Goal: Use online tool/utility: Use online tool/utility

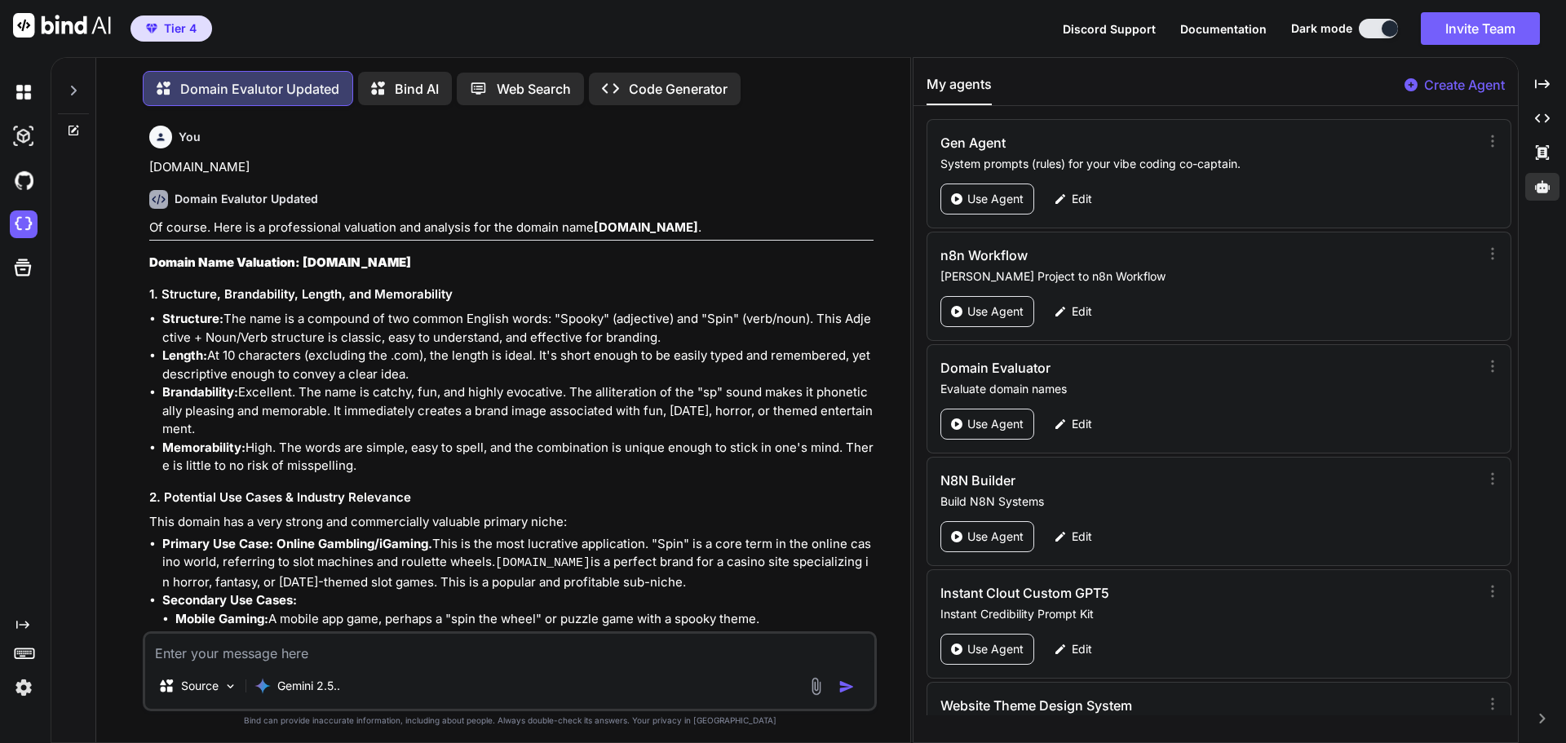
scroll to position [3897, 0]
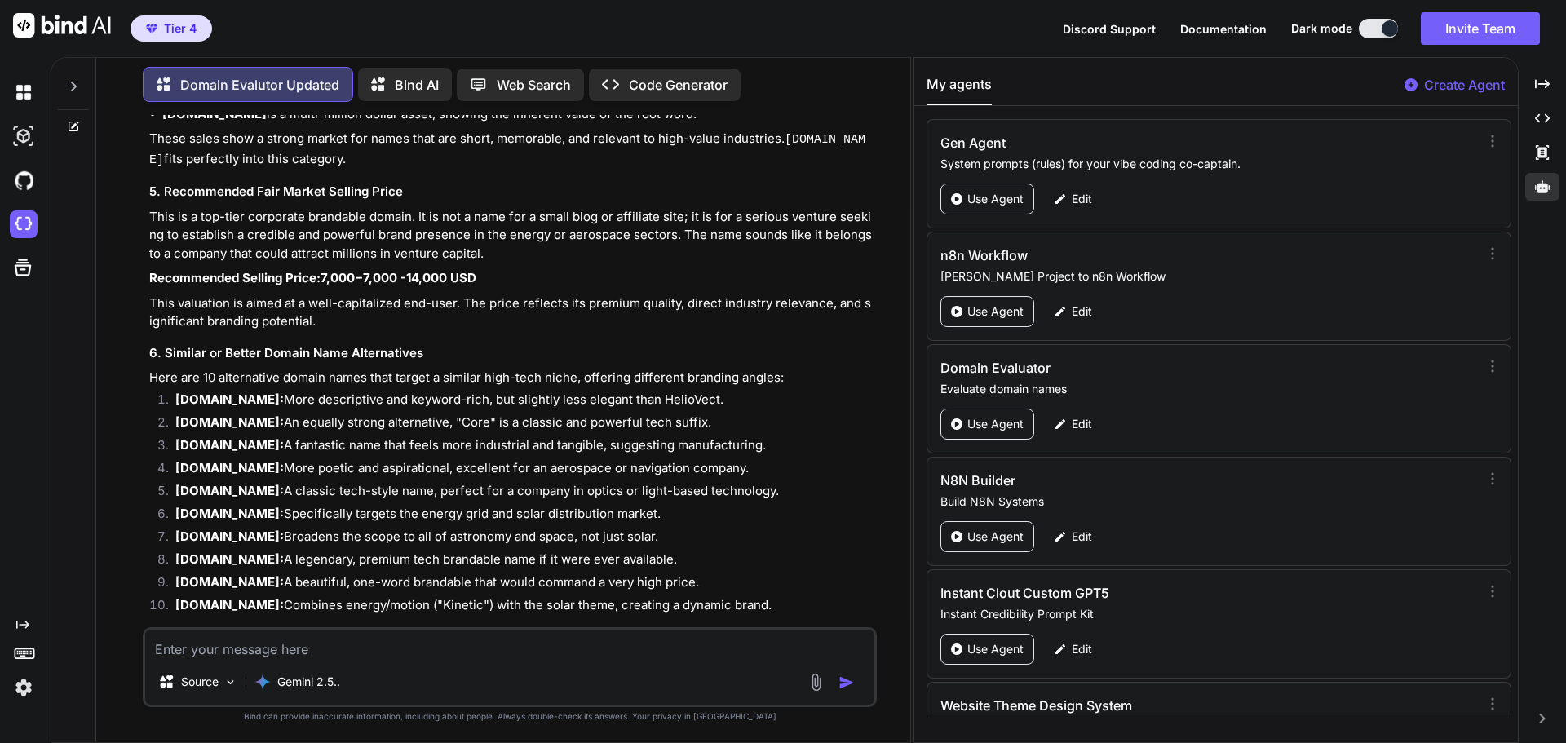
type textarea "x"
click at [229, 651] on textarea at bounding box center [509, 644] width 729 height 29
paste textarea "[DOMAIN_NAME]"
type textarea "[DOMAIN_NAME]"
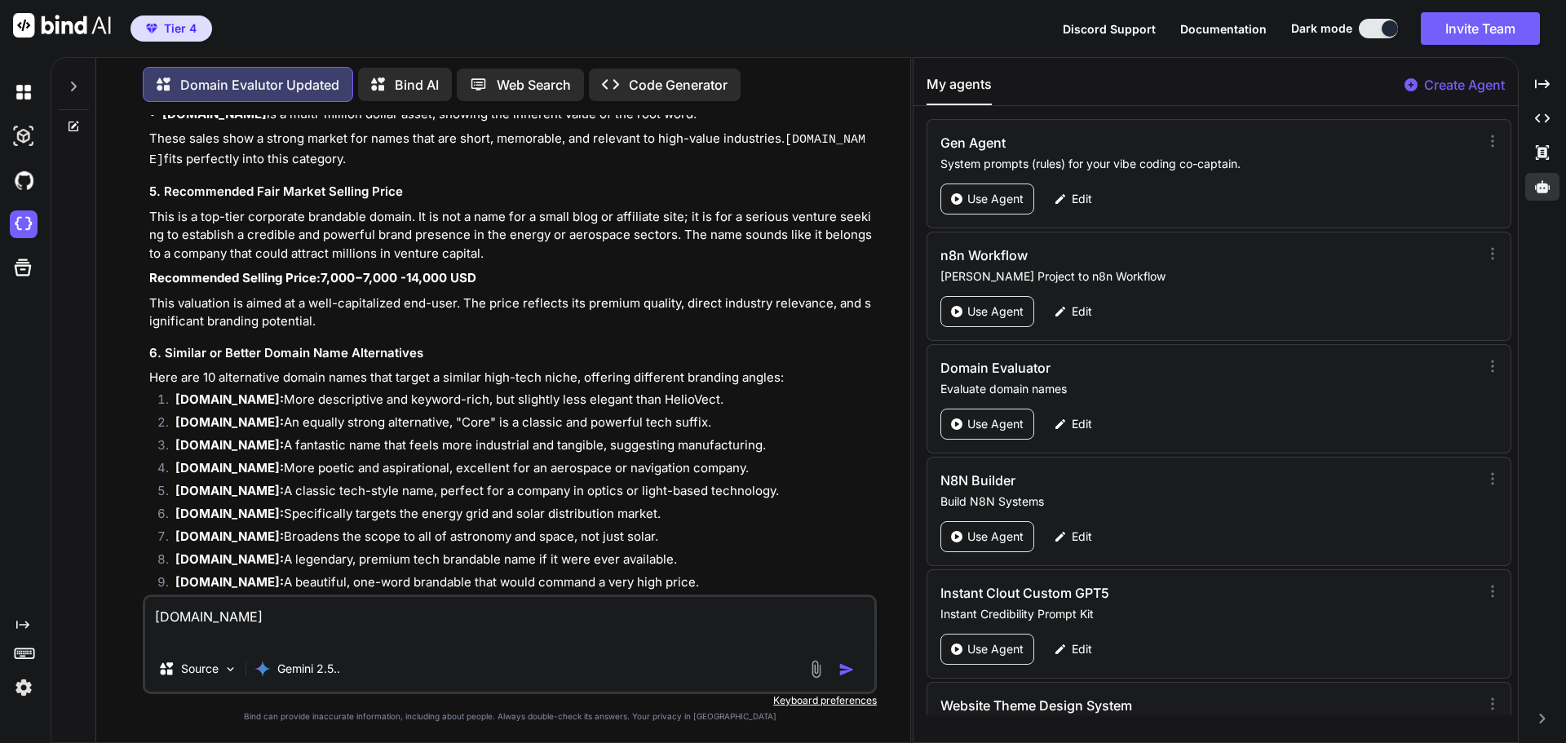
type textarea "x"
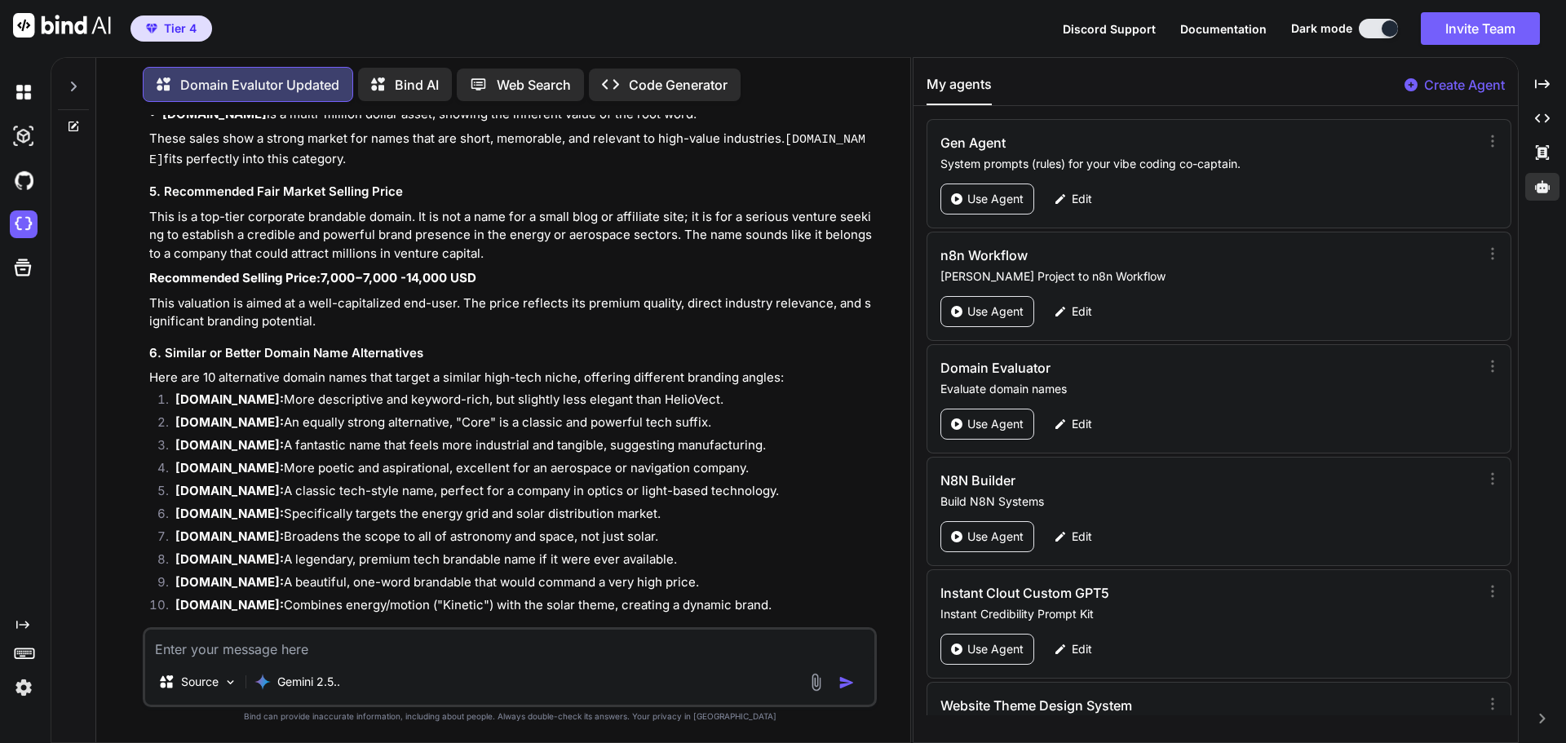
scroll to position [4069, 0]
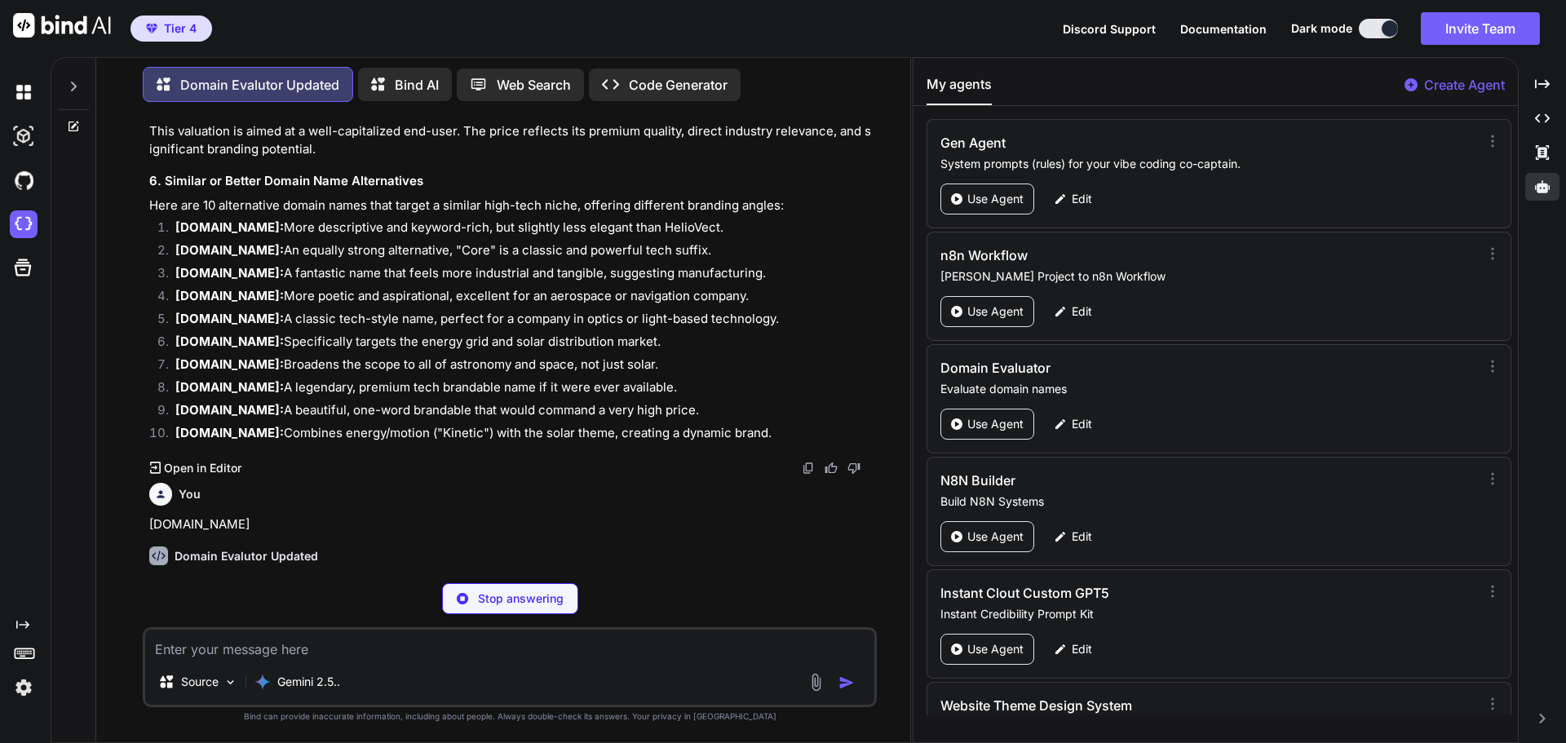
click at [688, 576] on strong "[DOMAIN_NAME]" at bounding box center [646, 583] width 104 height 15
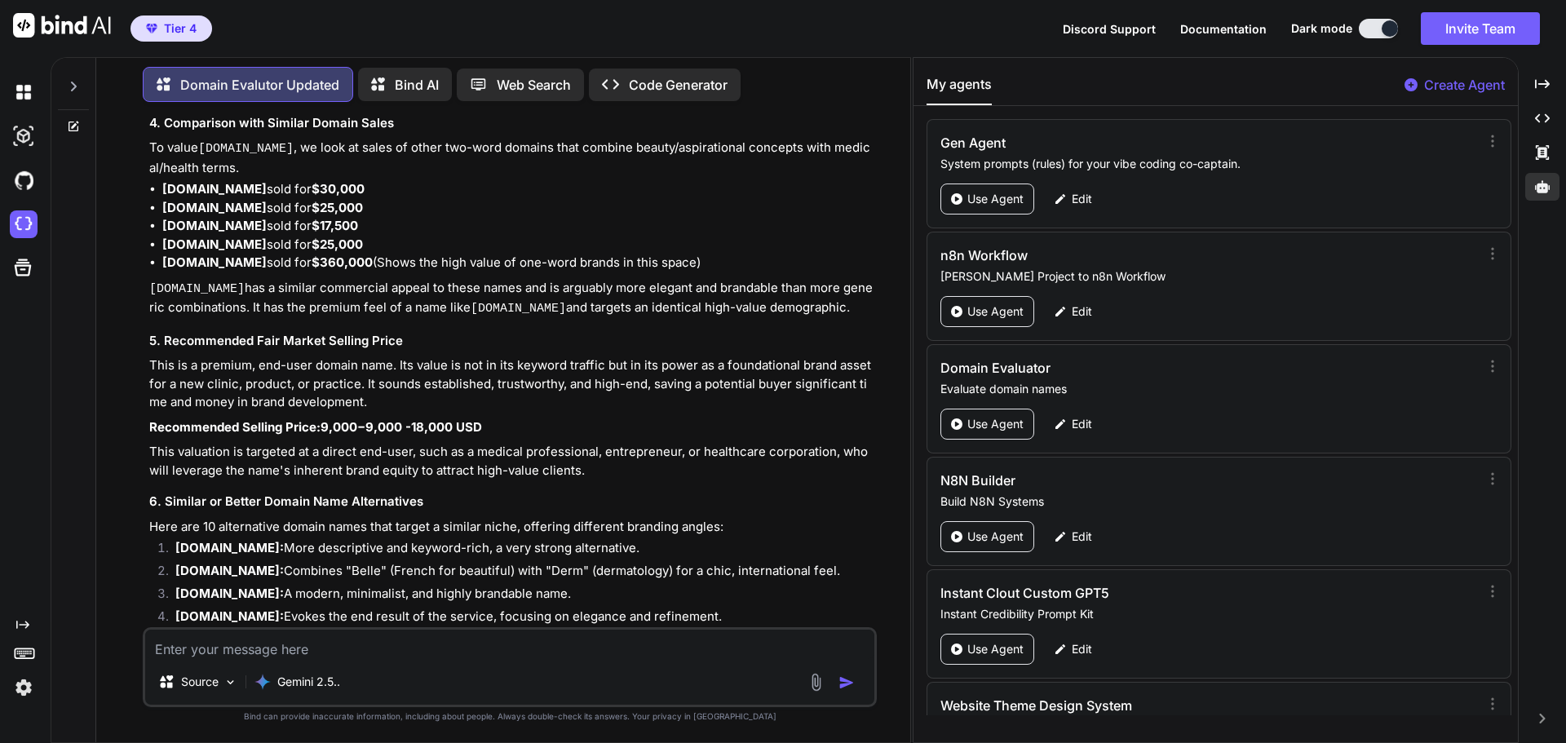
scroll to position [5211, 0]
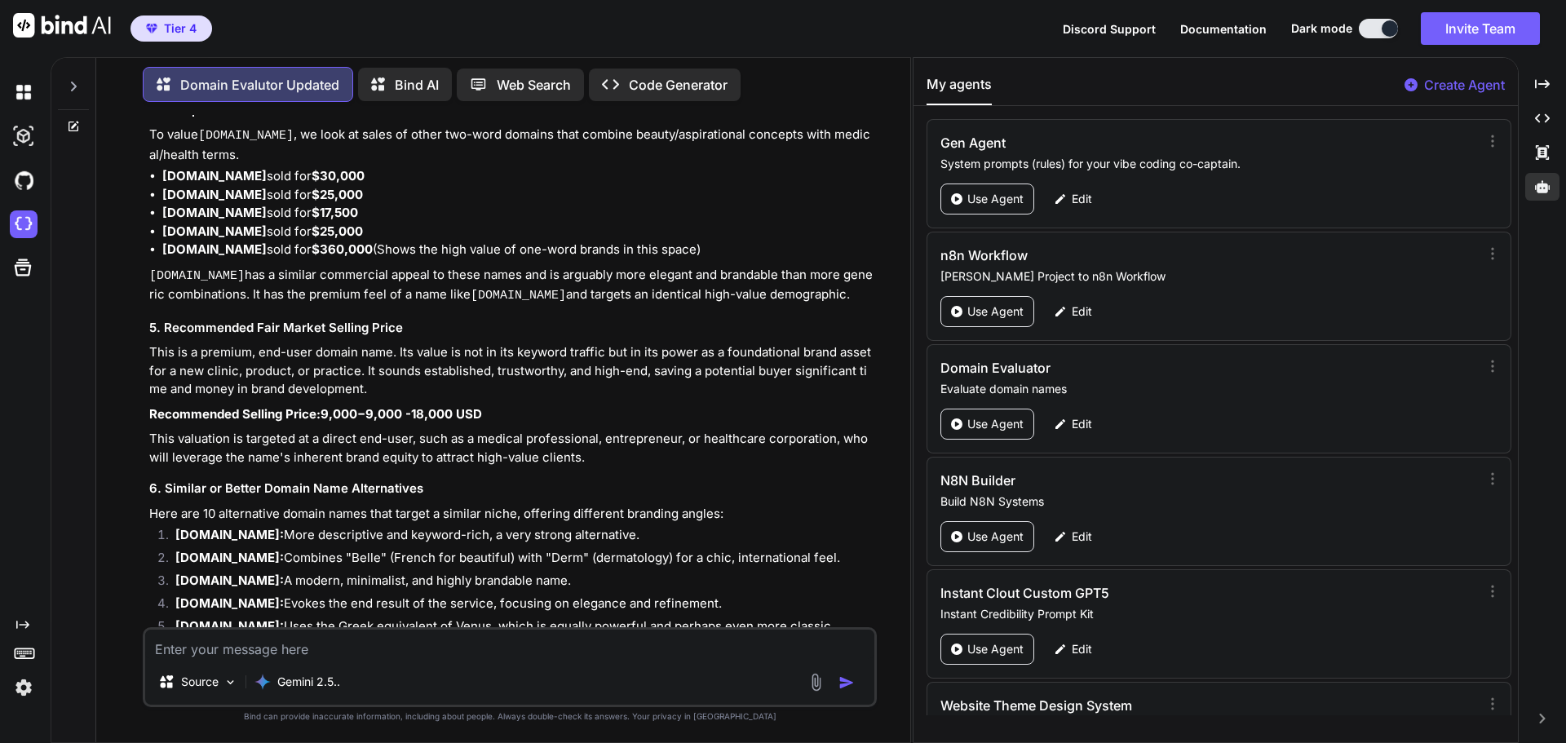
type textarea "x"
click at [519, 572] on li "[DOMAIN_NAME]: A modern, minimalist, and highly brandable name." at bounding box center [517, 583] width 711 height 23
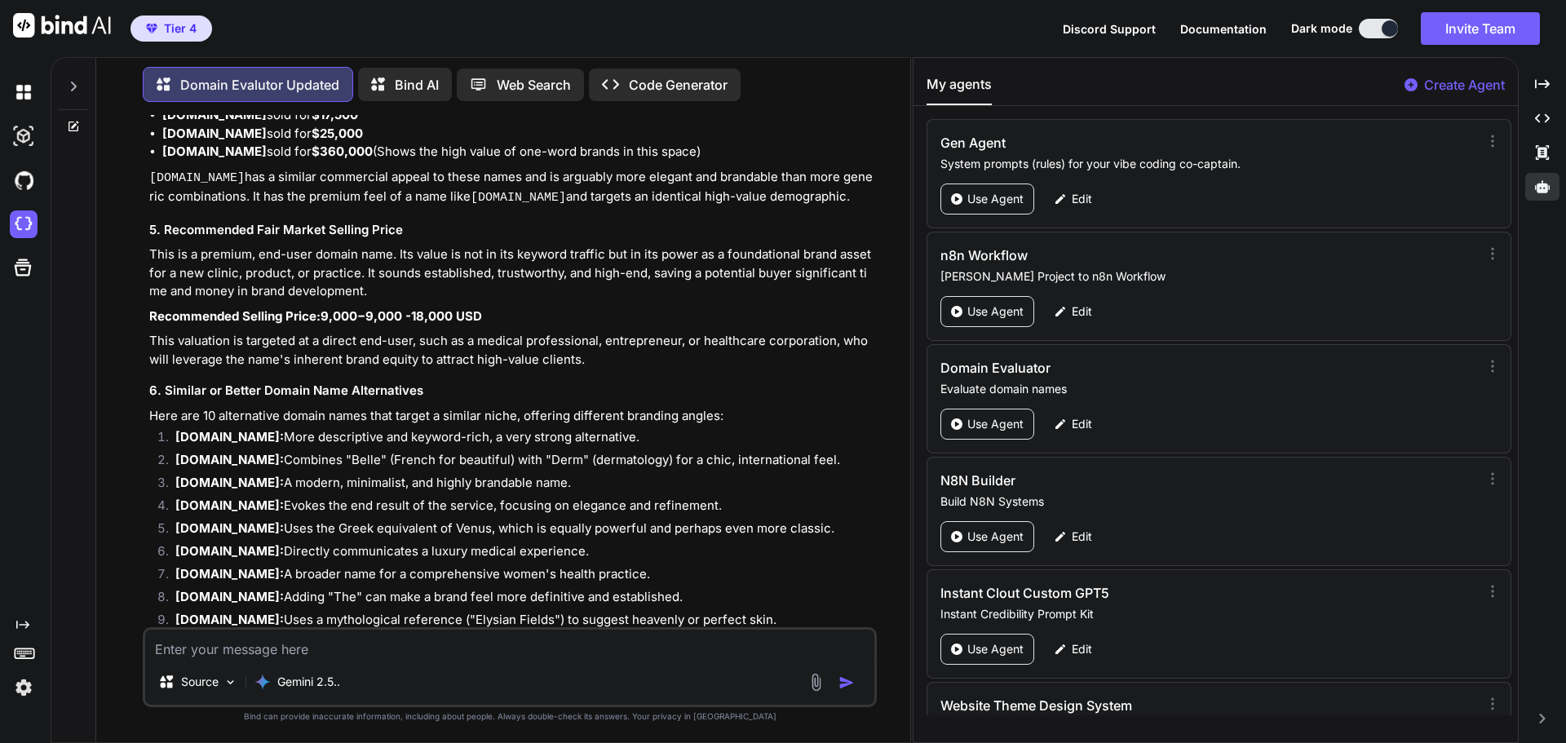
scroll to position [5342, 0]
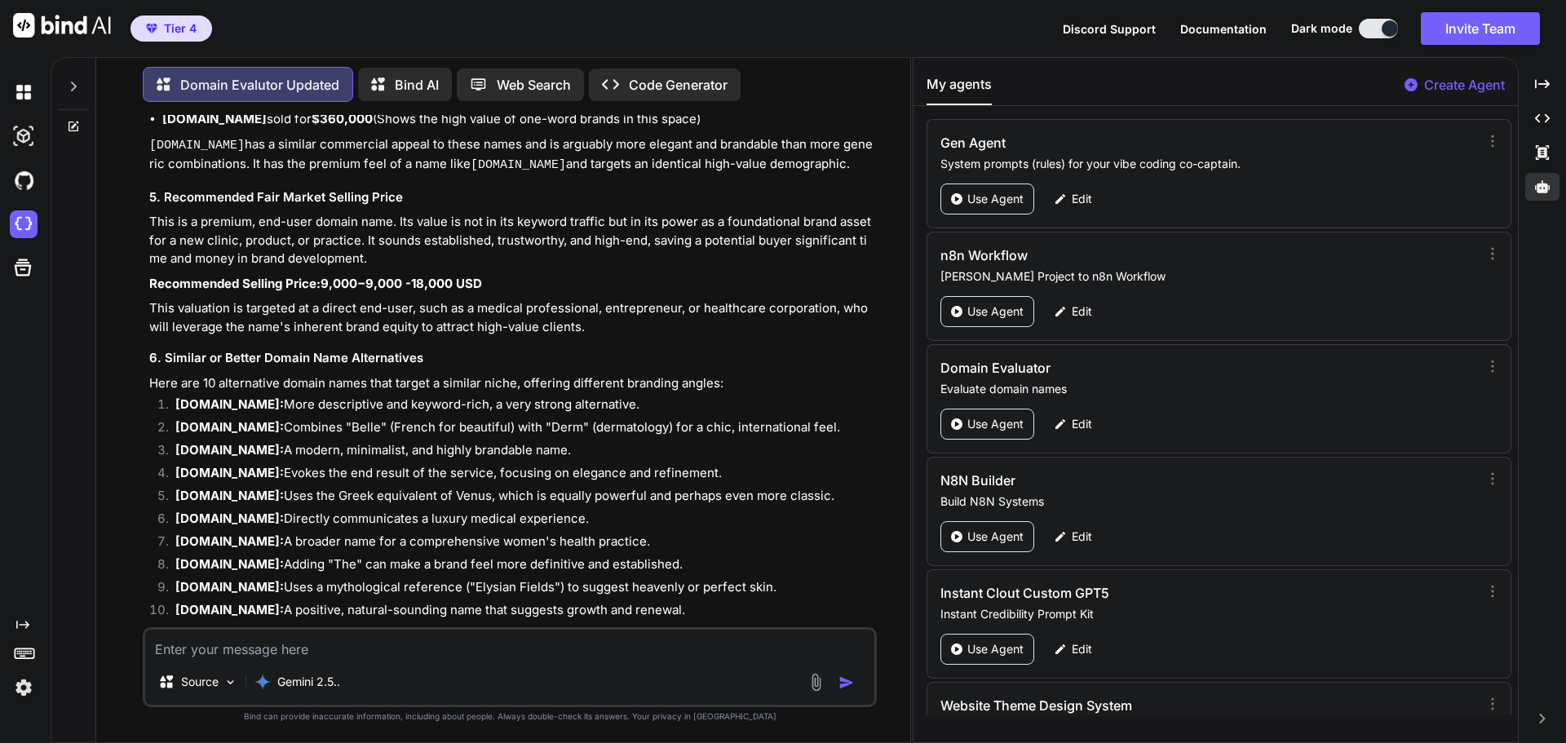
click at [232, 651] on textarea at bounding box center [509, 644] width 729 height 29
paste textarea "[DOMAIN_NAME]"
type textarea "[DOMAIN_NAME]"
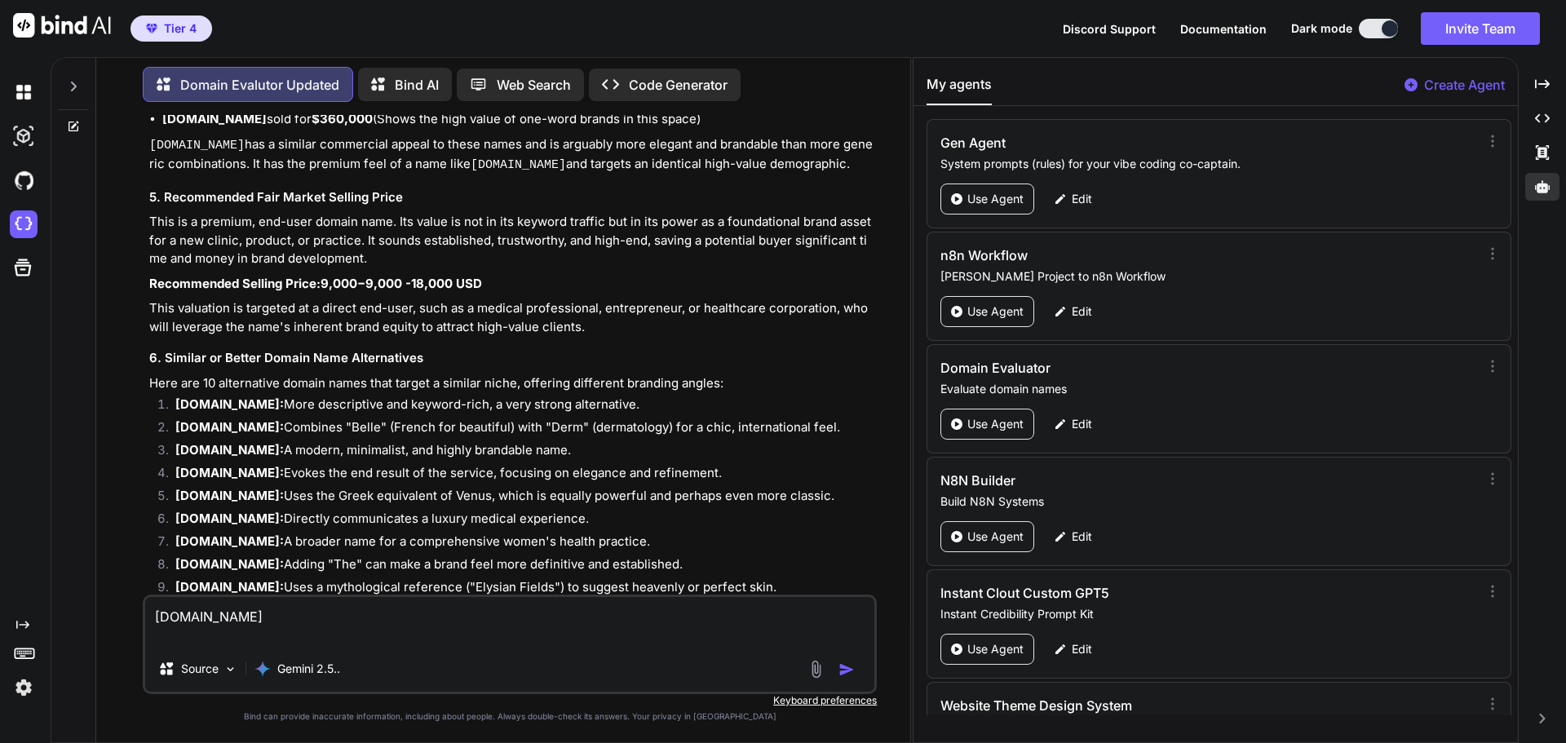
type textarea "x"
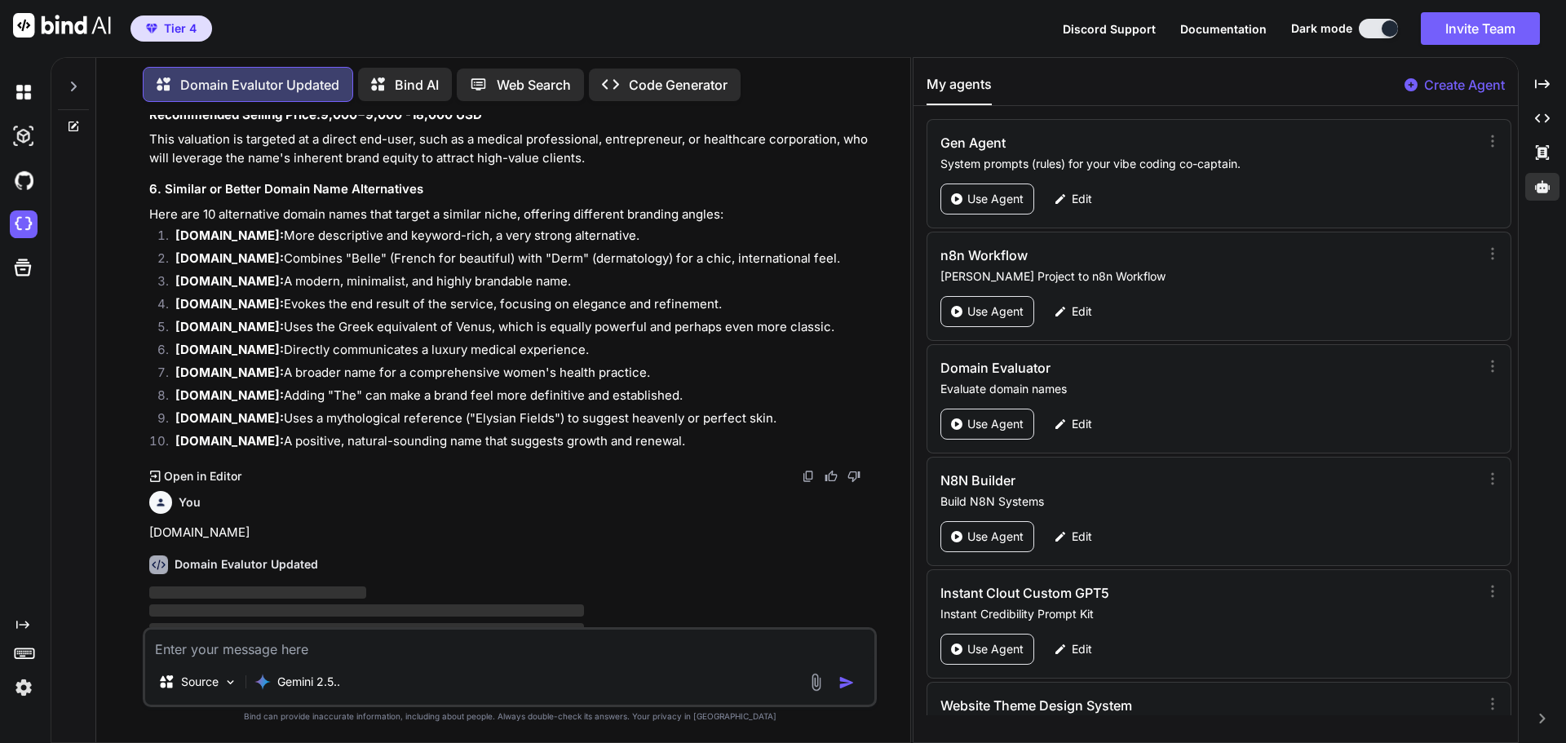
scroll to position [5514, 0]
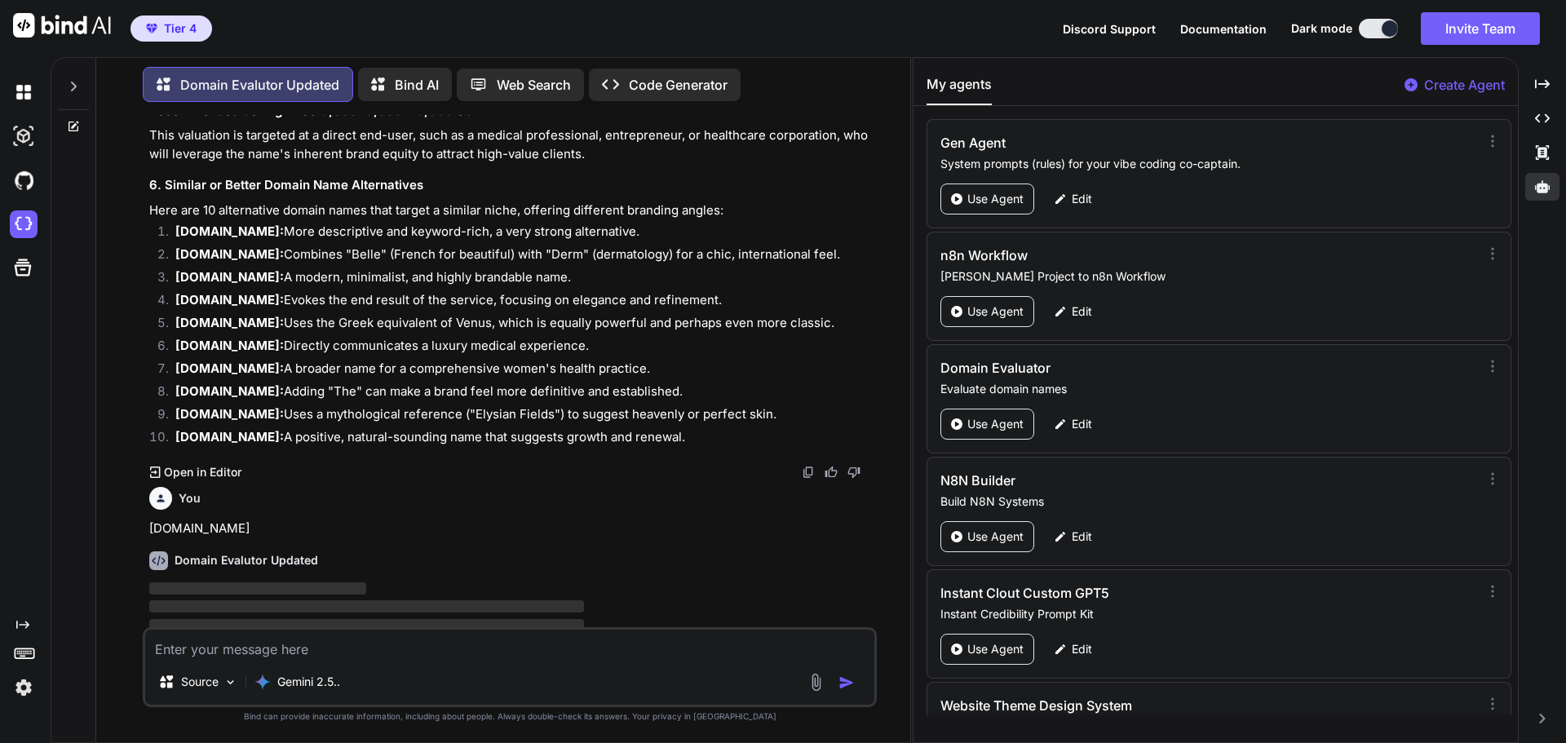
drag, startPoint x: 287, startPoint y: 343, endPoint x: 178, endPoint y: 340, distance: 109.4
click at [178, 361] on strong "[DOMAIN_NAME]:" at bounding box center [229, 368] width 108 height 15
copy strong "[DOMAIN_NAME]"
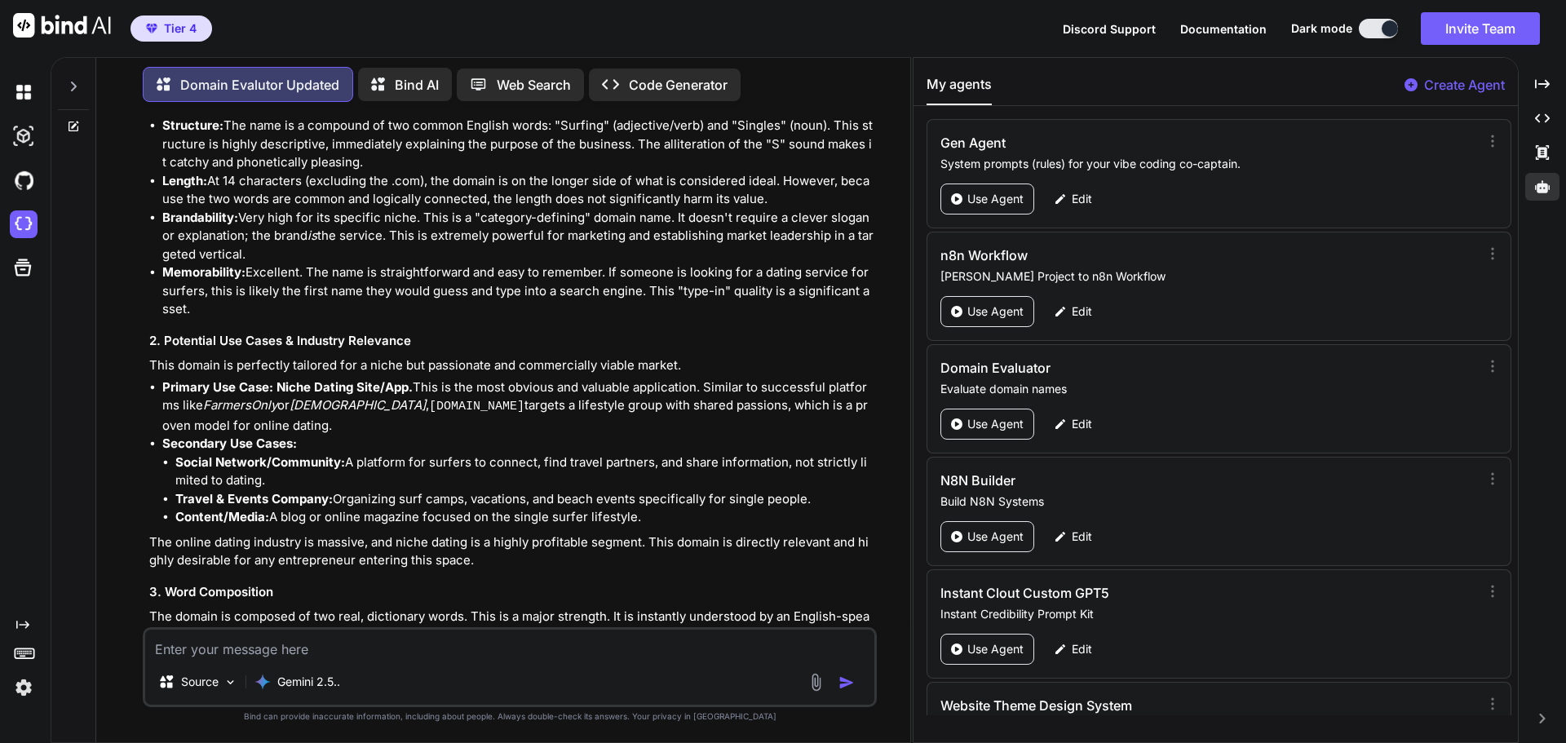
scroll to position [6102, 0]
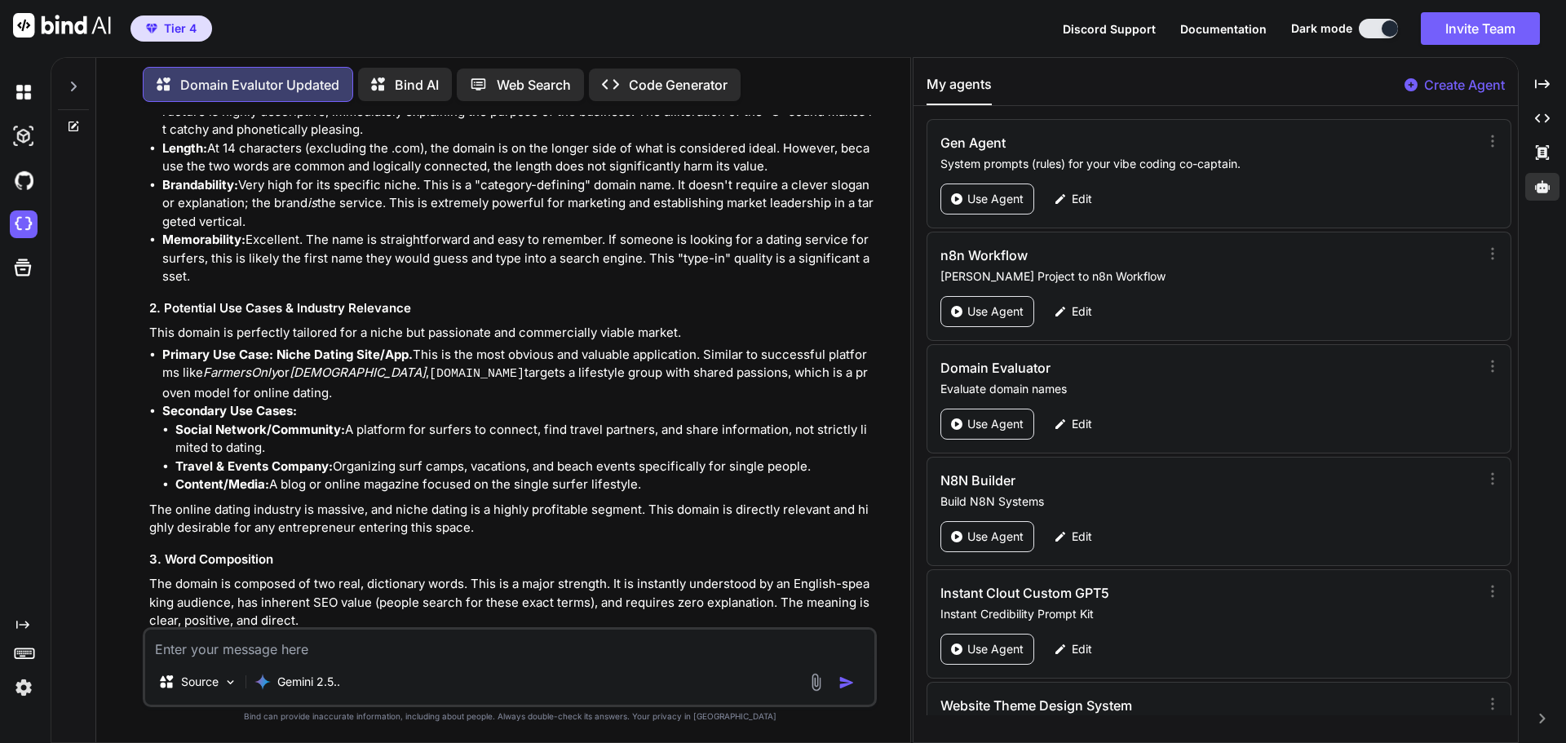
click at [356, 652] on textarea at bounding box center [509, 644] width 729 height 29
click at [343, 575] on p "The domain is composed of two real, dictionary words. This is a major strength.…" at bounding box center [511, 602] width 724 height 55
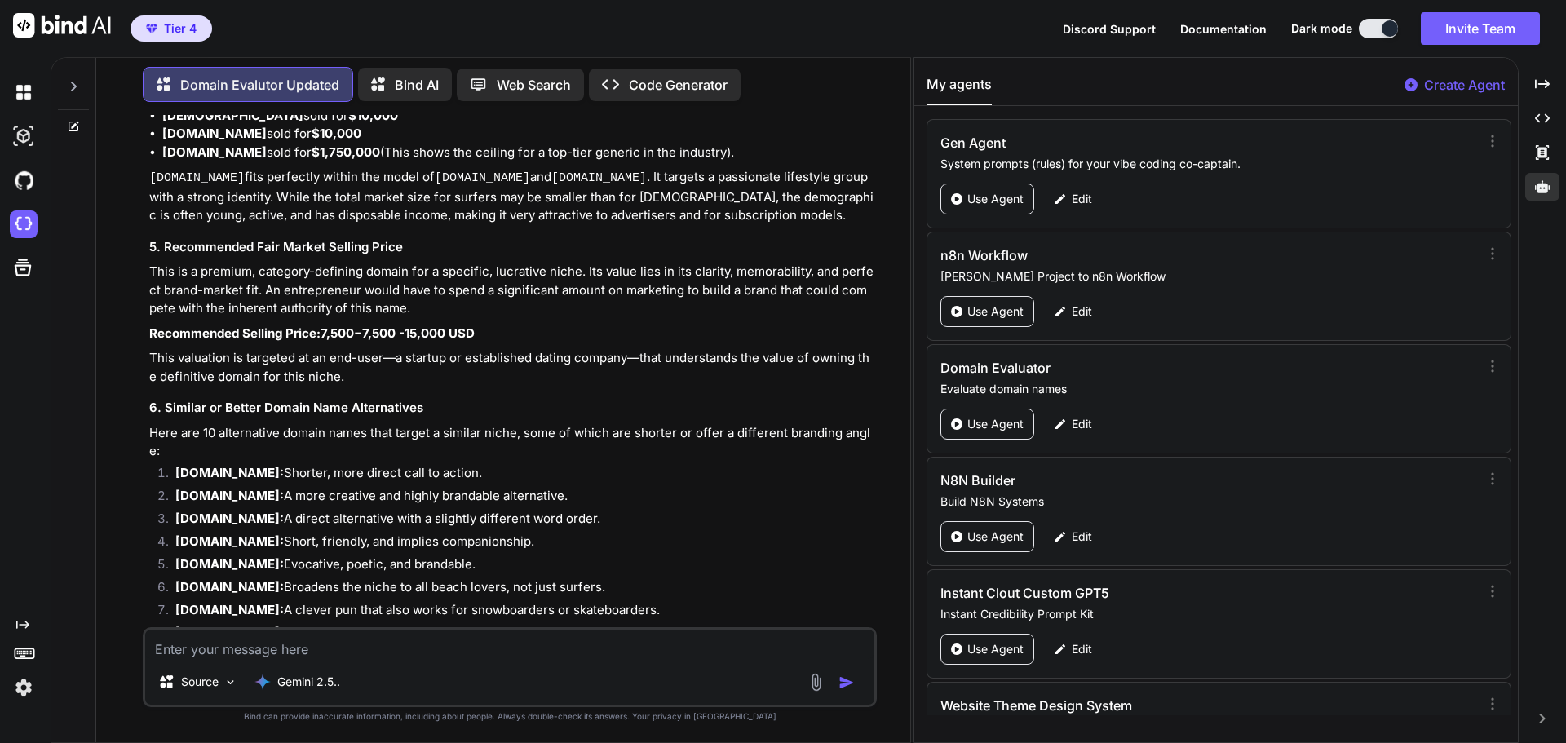
scroll to position [6754, 0]
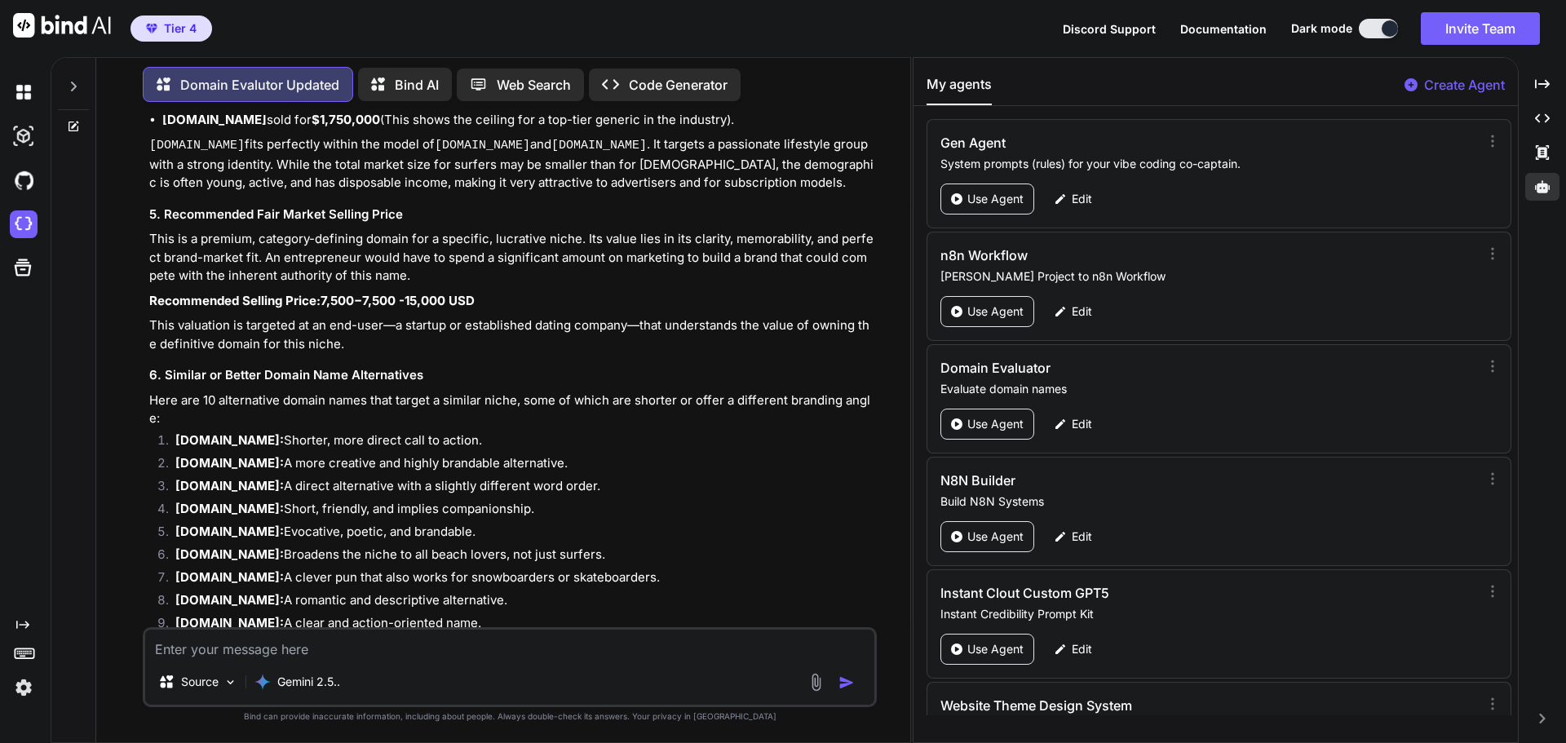
type textarea "x"
click at [237, 648] on textarea at bounding box center [509, 644] width 729 height 29
paste textarea "[DOMAIN_NAME]"
type textarea "[DOMAIN_NAME]"
type textarea "x"
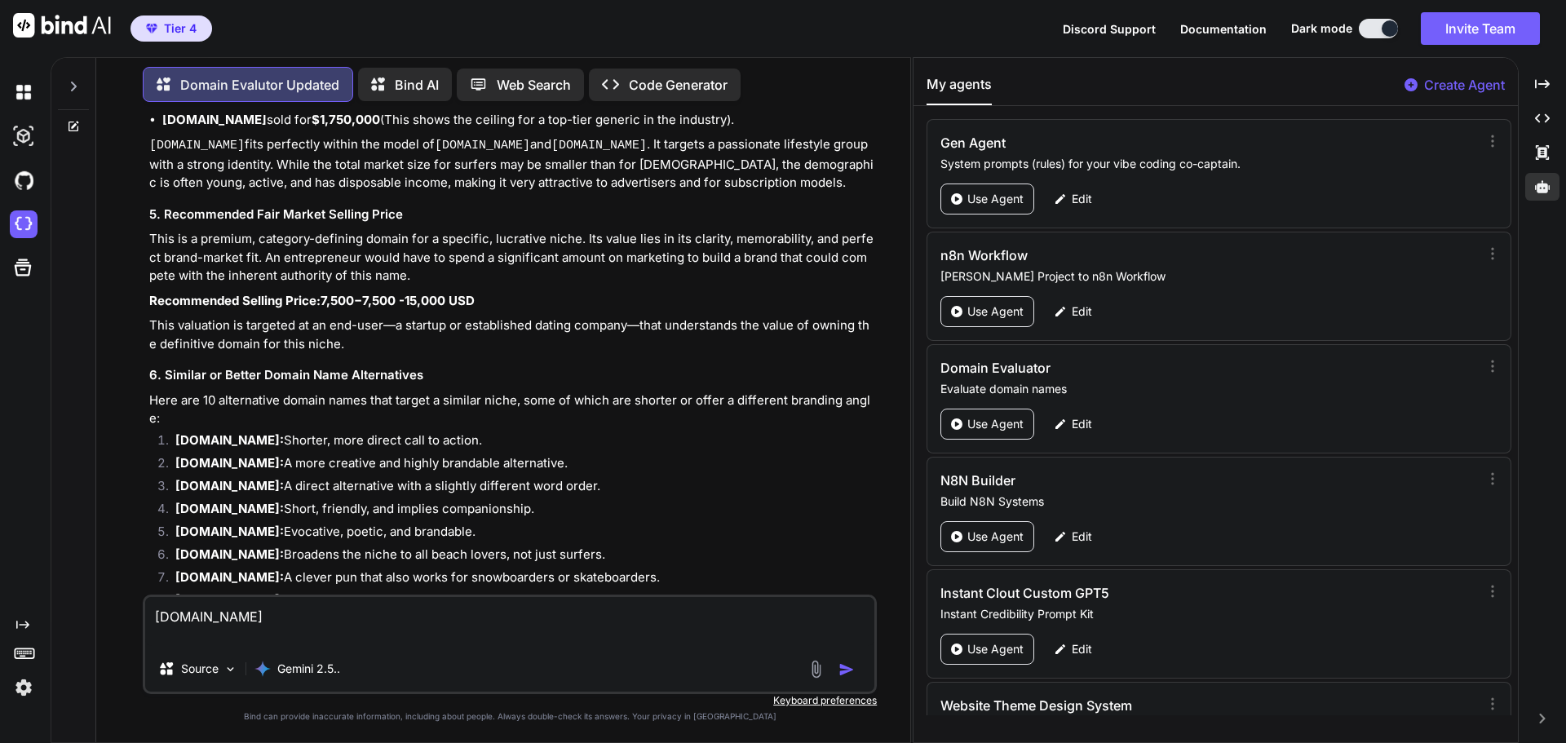
type textarea "[DOMAIN_NAME]"
click at [841, 674] on img "button" at bounding box center [847, 670] width 16 height 16
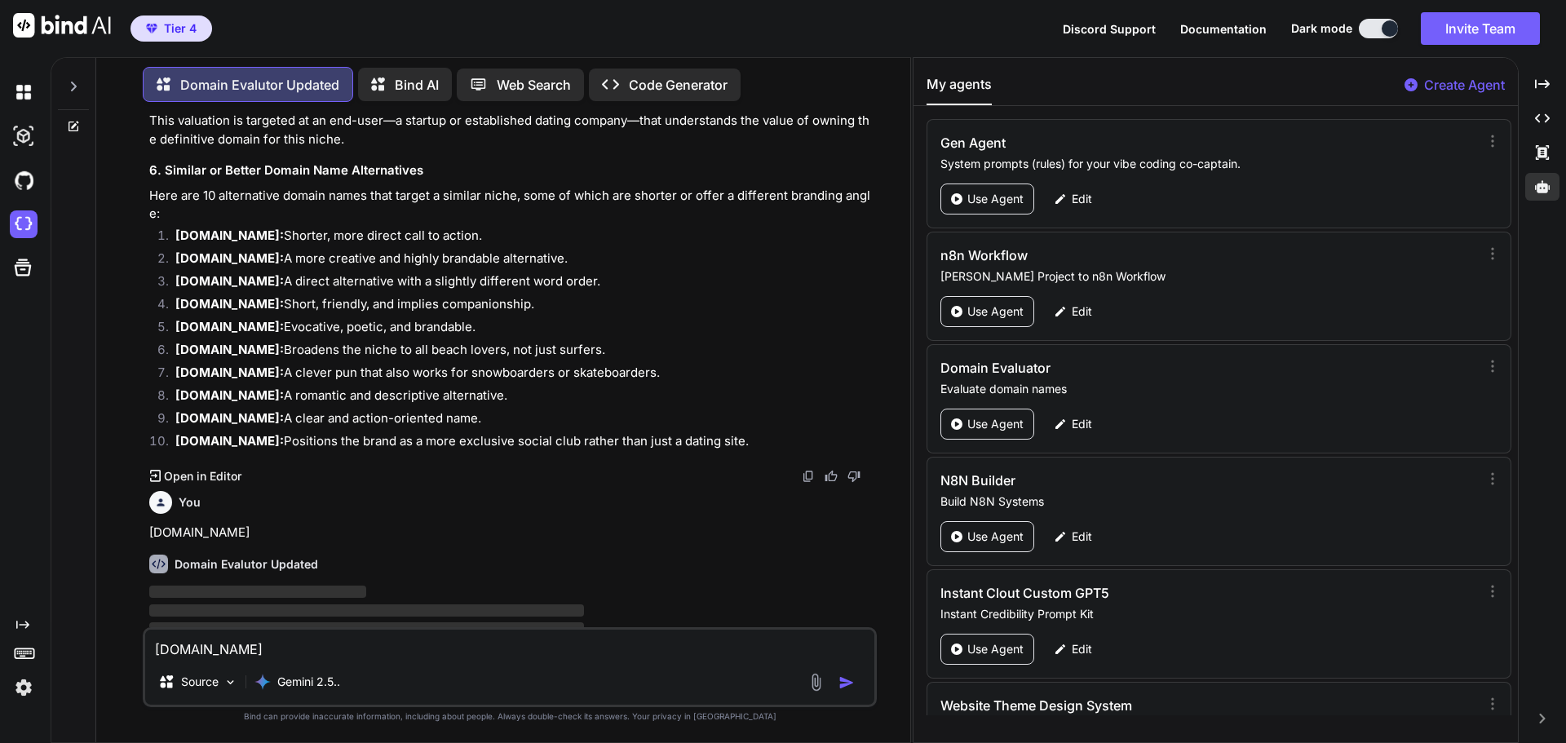
scroll to position [6959, 0]
click at [449, 619] on h3 "Domain Name Valuation: [DOMAIN_NAME]" at bounding box center [511, 628] width 724 height 19
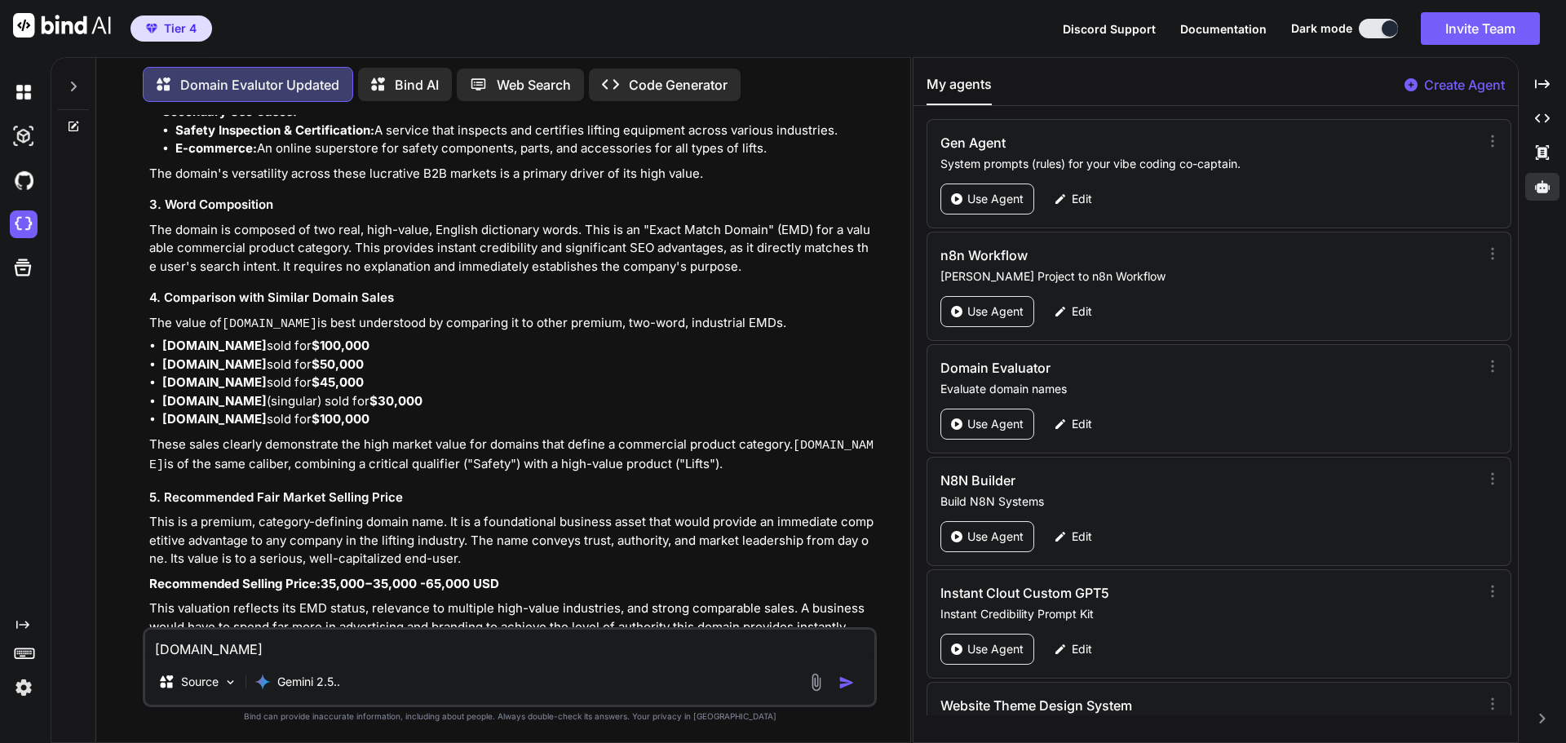
scroll to position [7905, 0]
click at [412, 334] on li "[DOMAIN_NAME] sold for $100,000" at bounding box center [517, 343] width 711 height 19
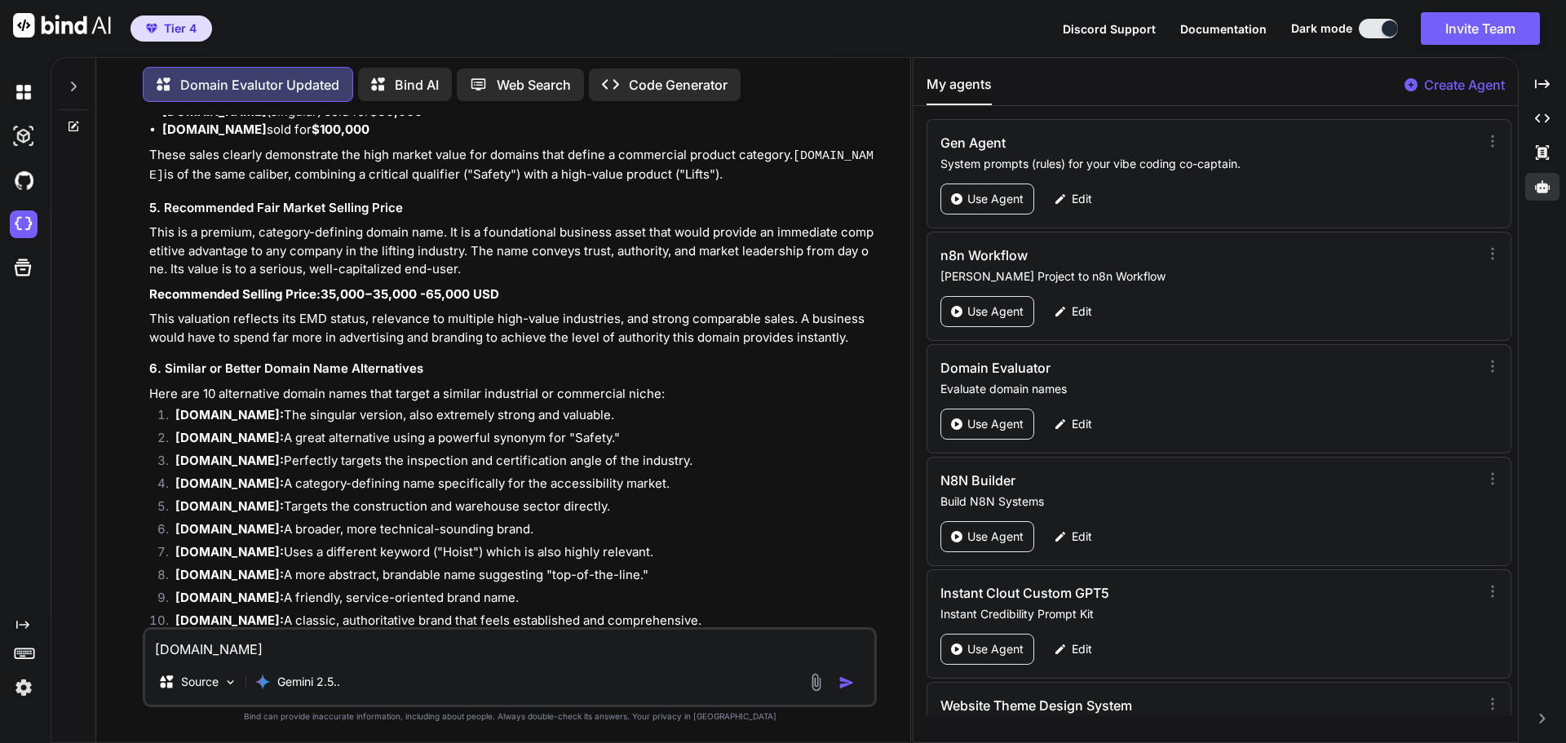
scroll to position [8195, 0]
type textarea "x"
